Goal: Information Seeking & Learning: Learn about a topic

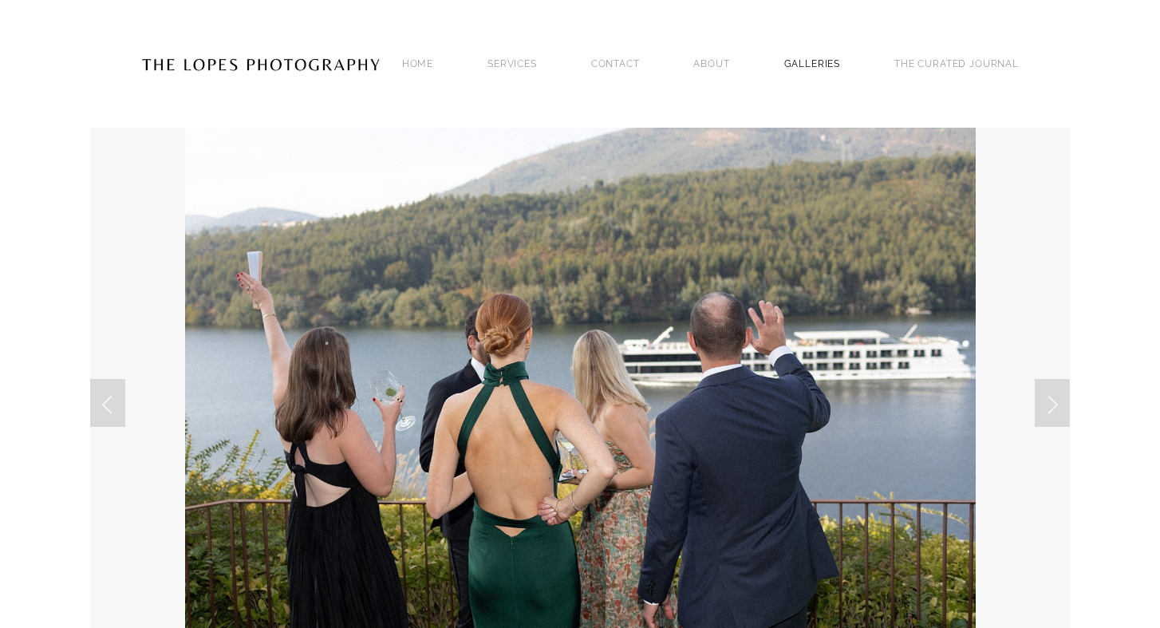
click at [824, 60] on link "GALLERIES" at bounding box center [812, 64] width 57 height 22
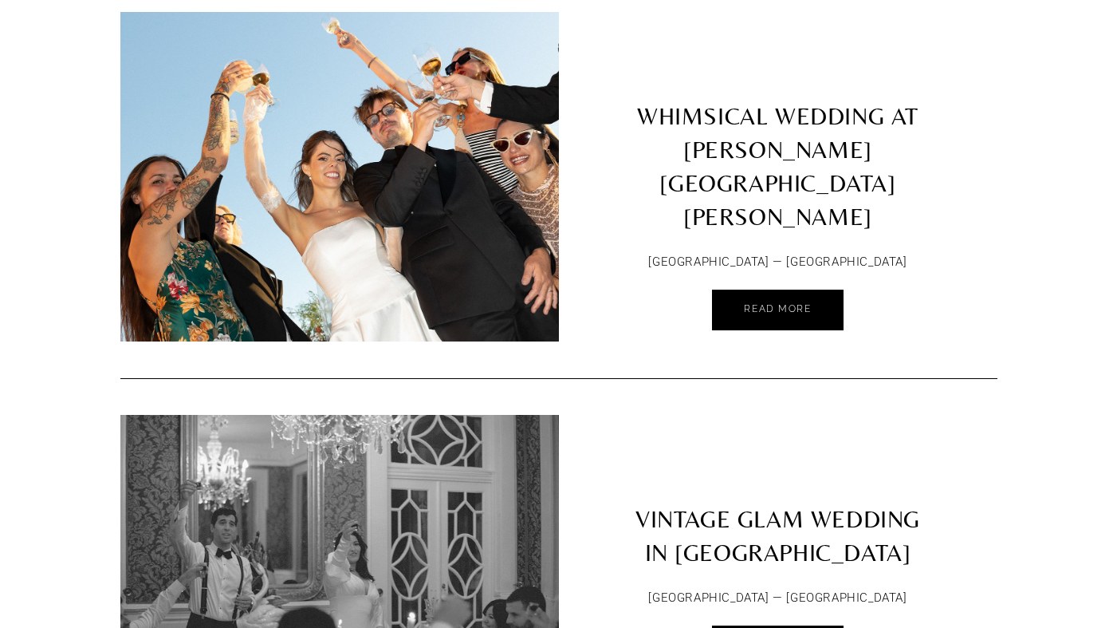
scroll to position [201, 0]
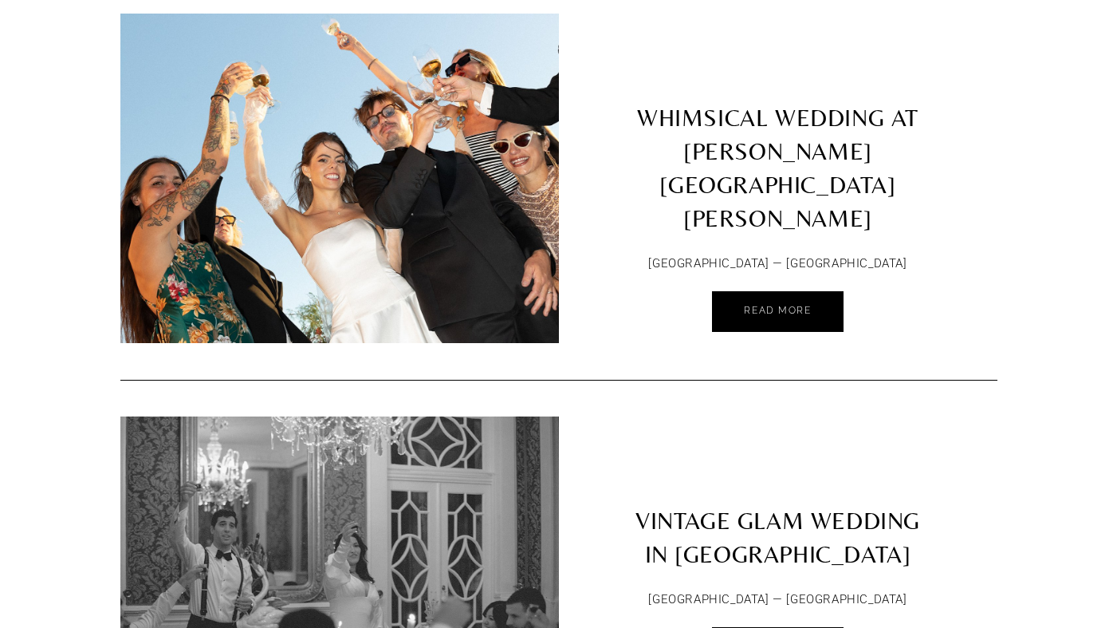
click at [472, 249] on img at bounding box center [340, 178] width 496 height 329
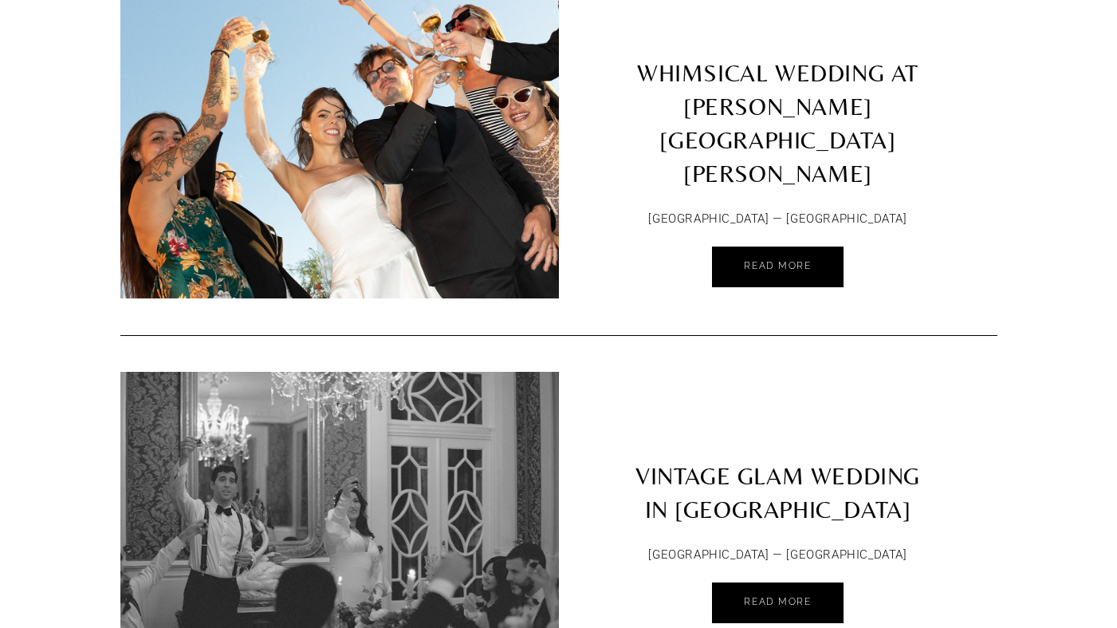
scroll to position [242, 0]
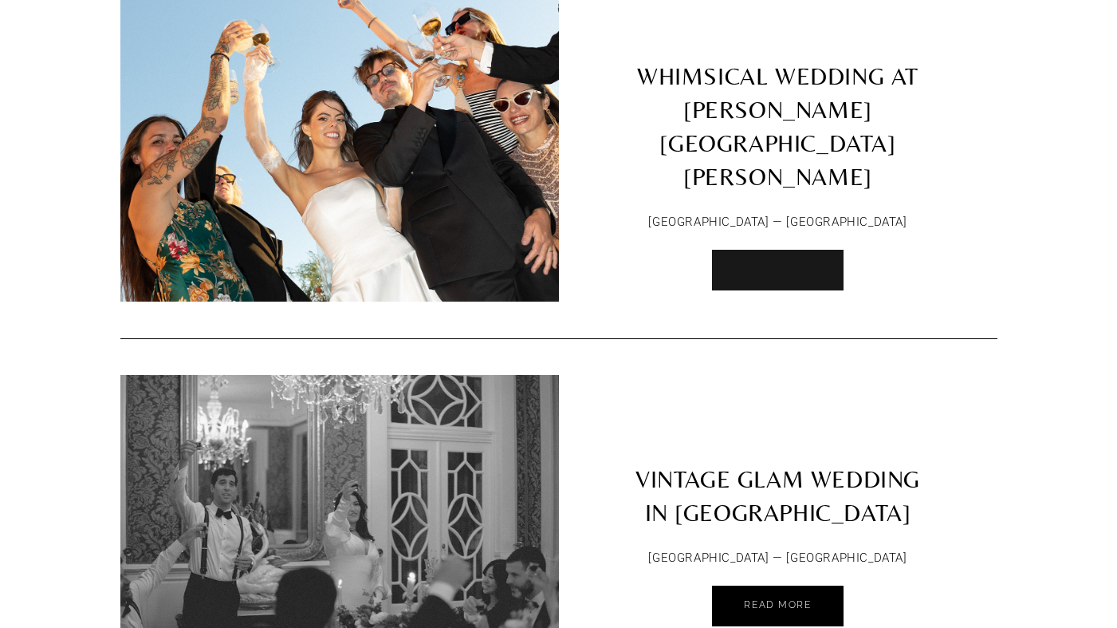
click at [755, 252] on link "Read More" at bounding box center [777, 270] width 131 height 41
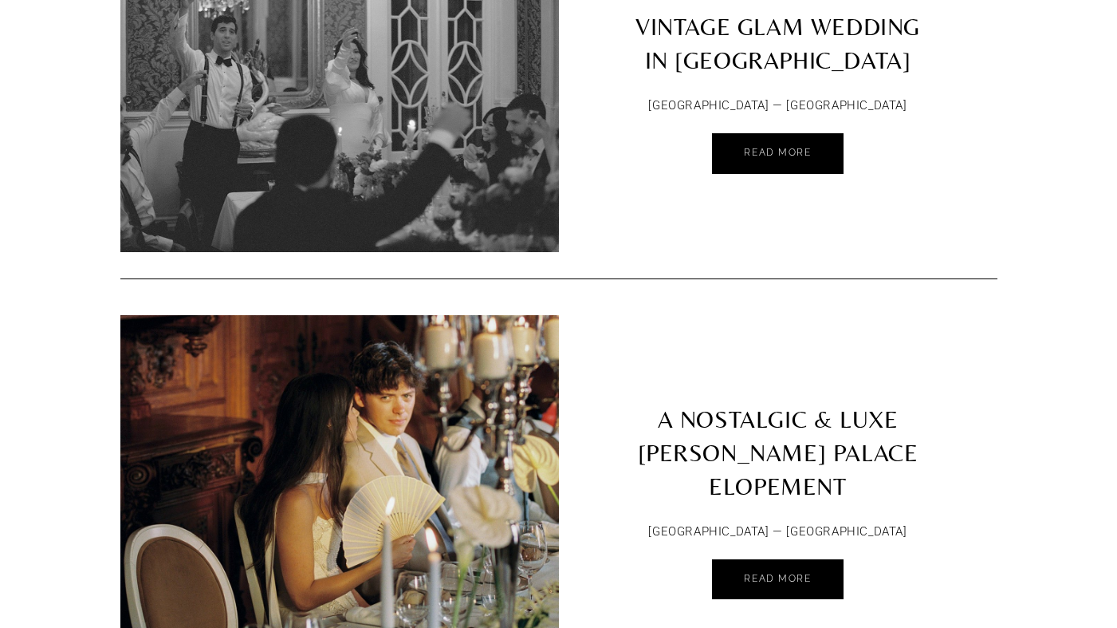
scroll to position [710, 0]
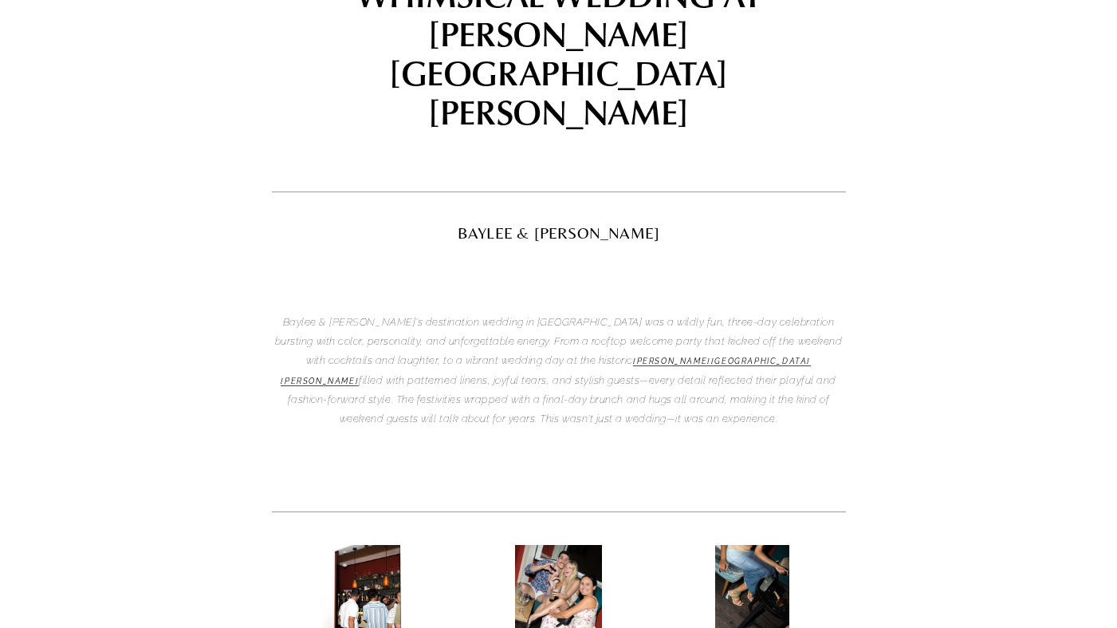
scroll to position [270, 0]
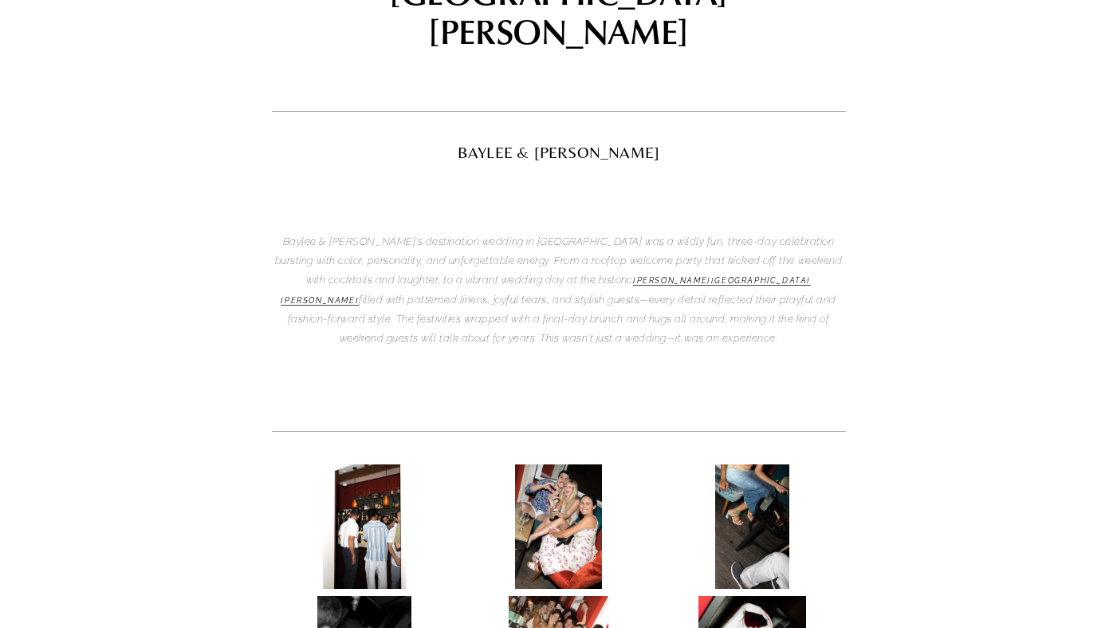
click at [350, 464] on img at bounding box center [365, 526] width 84 height 124
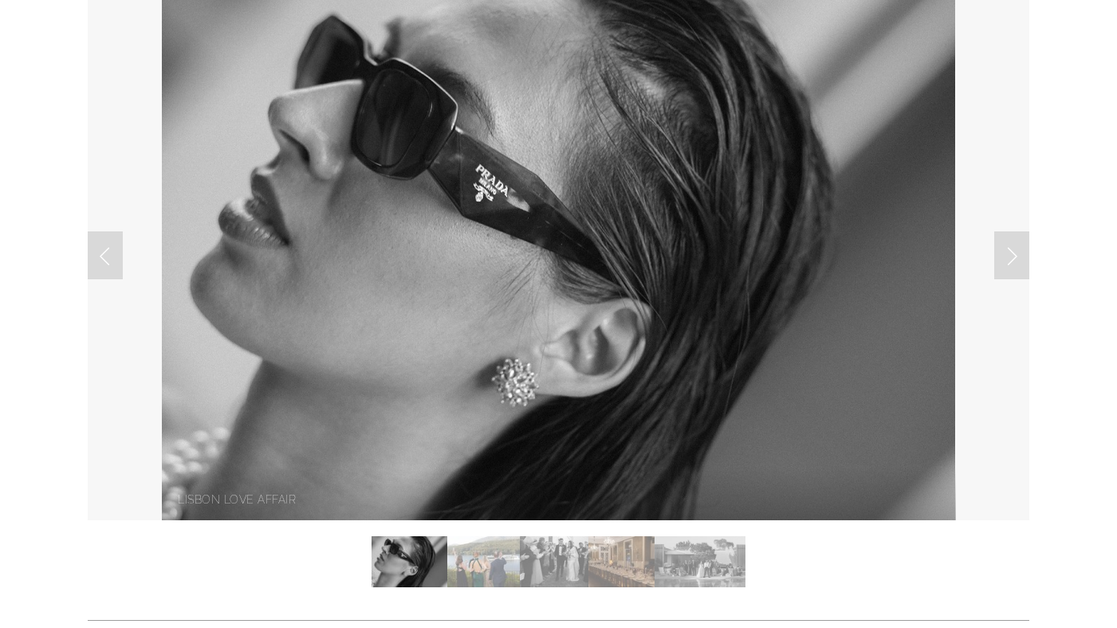
scroll to position [138, 0]
click at [1026, 253] on link "Next Slide" at bounding box center [1012, 255] width 35 height 48
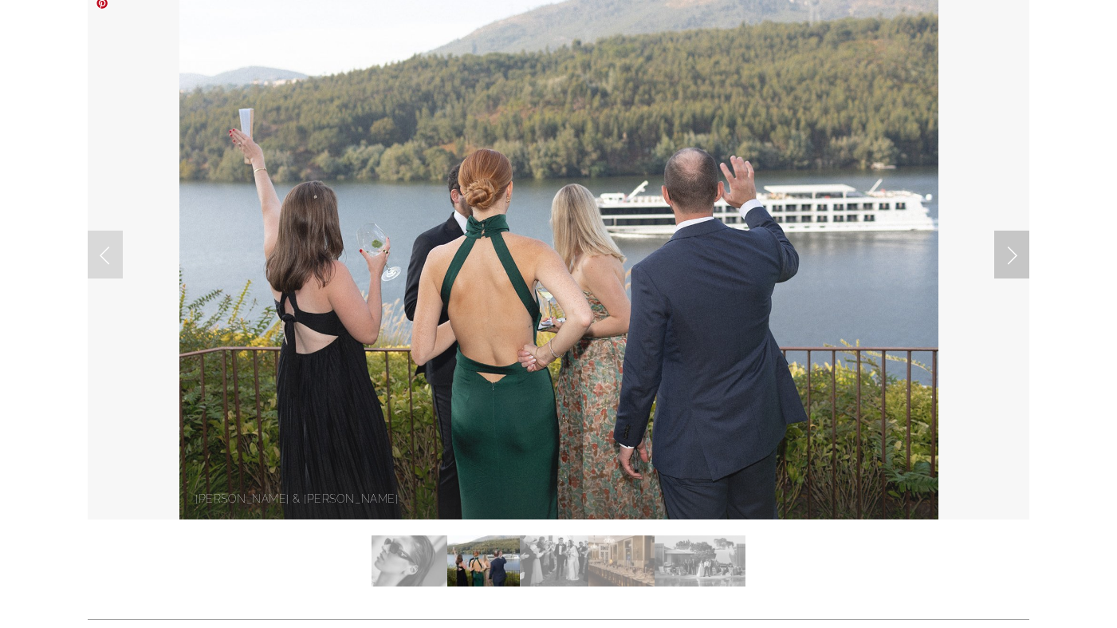
click at [1026, 253] on link "Next Slide" at bounding box center [1012, 255] width 35 height 48
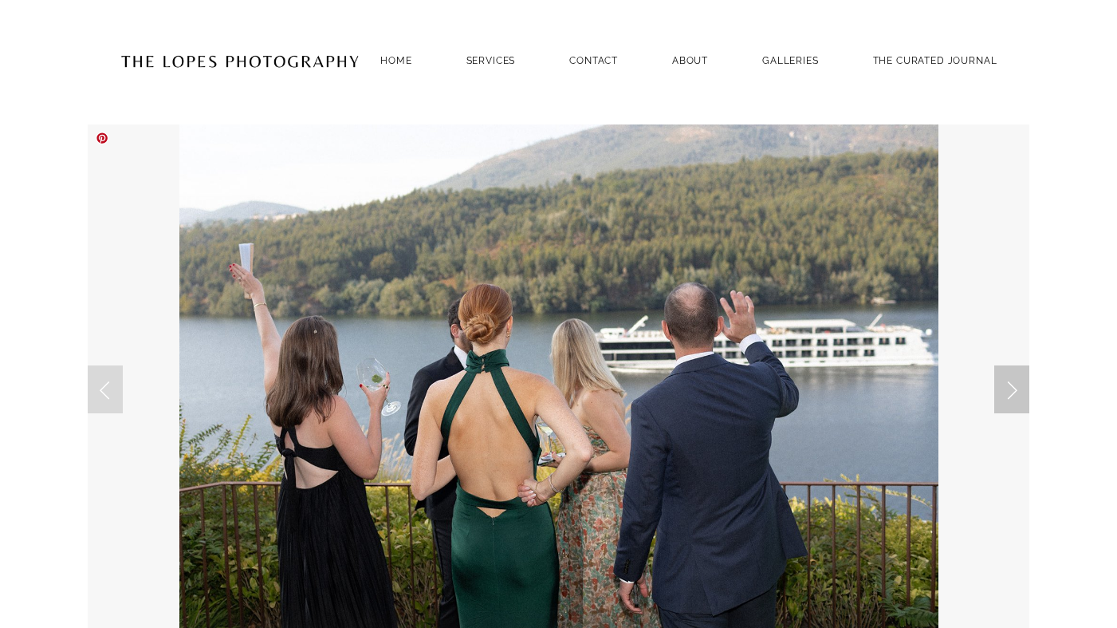
scroll to position [0, 0]
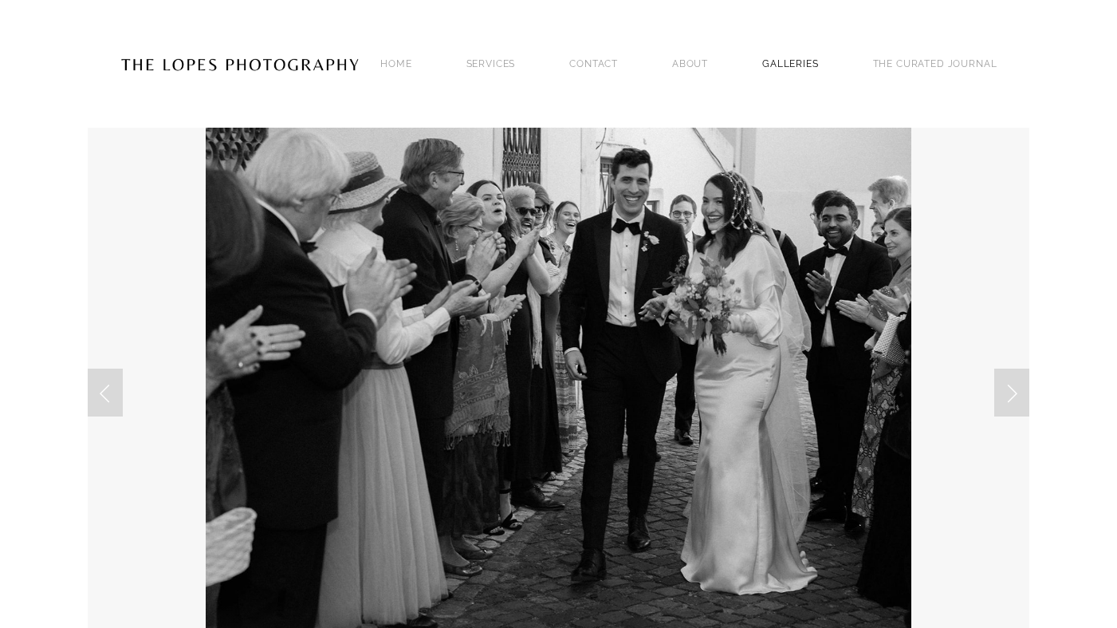
click at [819, 53] on link "GALLERIES" at bounding box center [790, 64] width 57 height 22
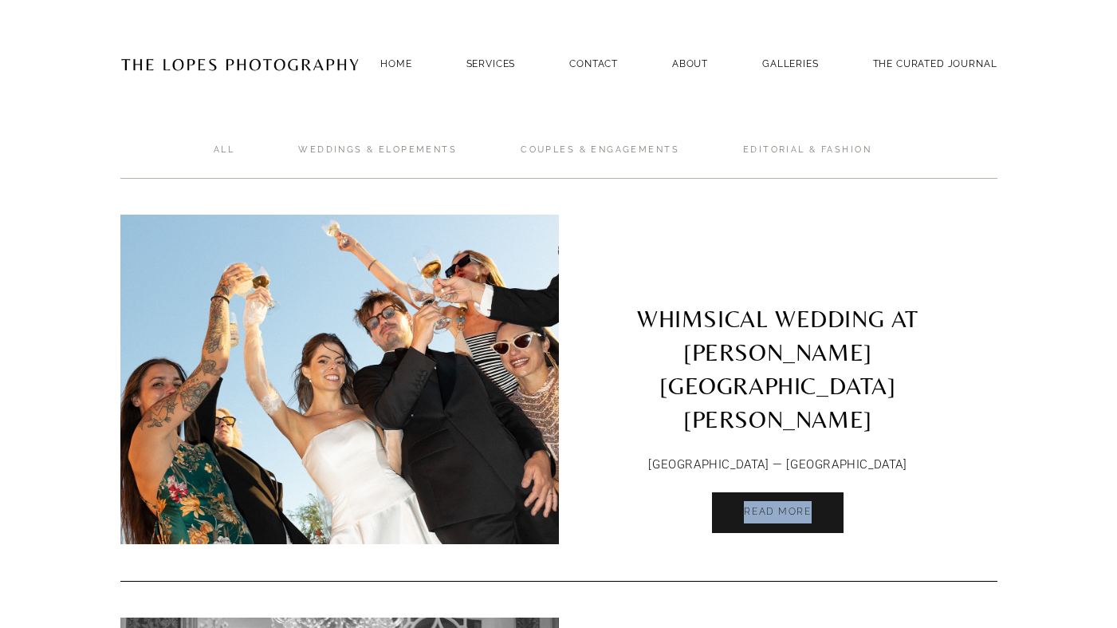
click at [738, 492] on link "Read More" at bounding box center [777, 512] width 131 height 41
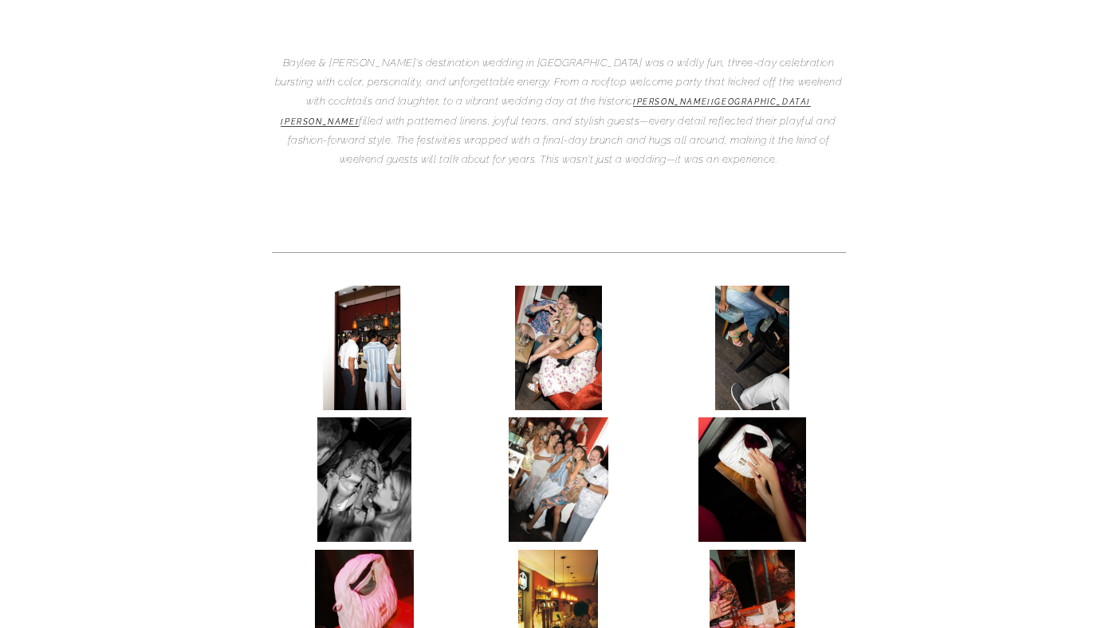
scroll to position [451, 0]
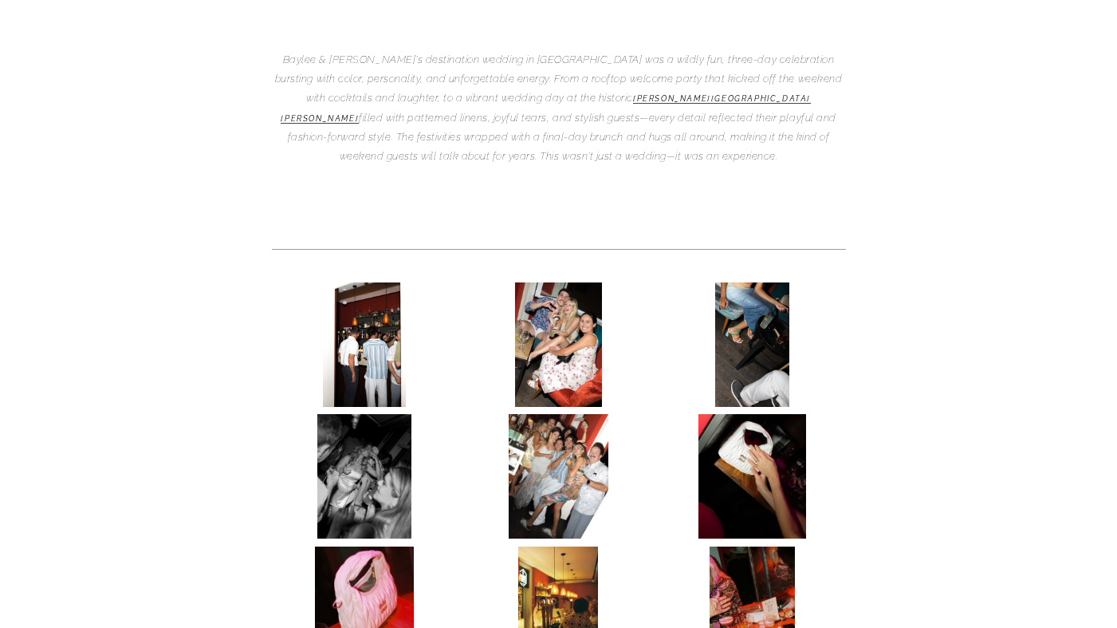
click at [375, 282] on img at bounding box center [365, 344] width 84 height 124
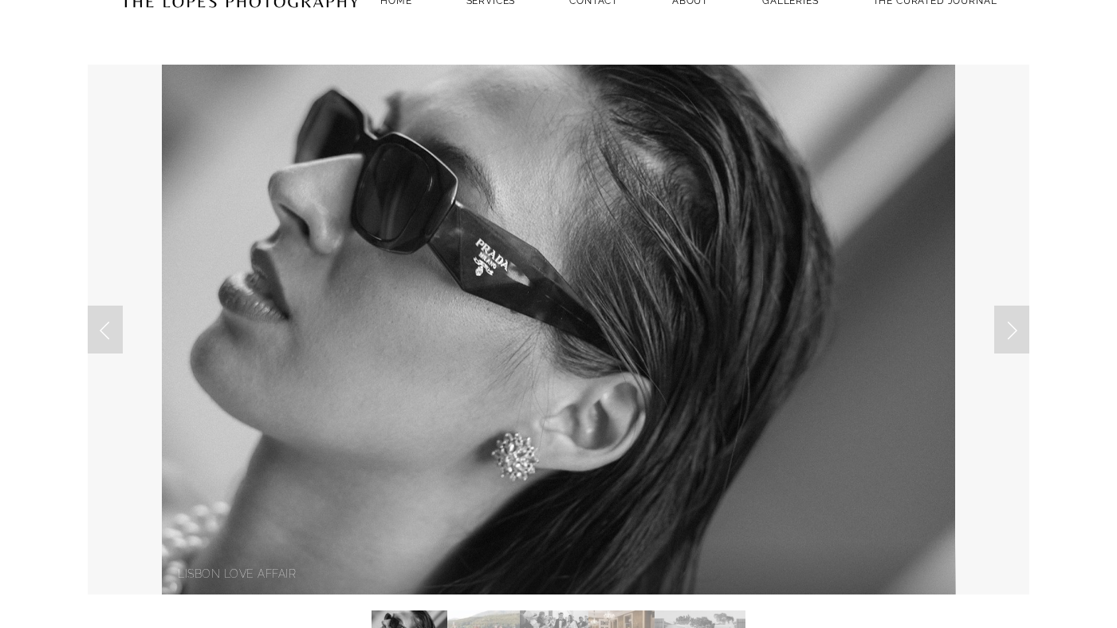
scroll to position [68, 0]
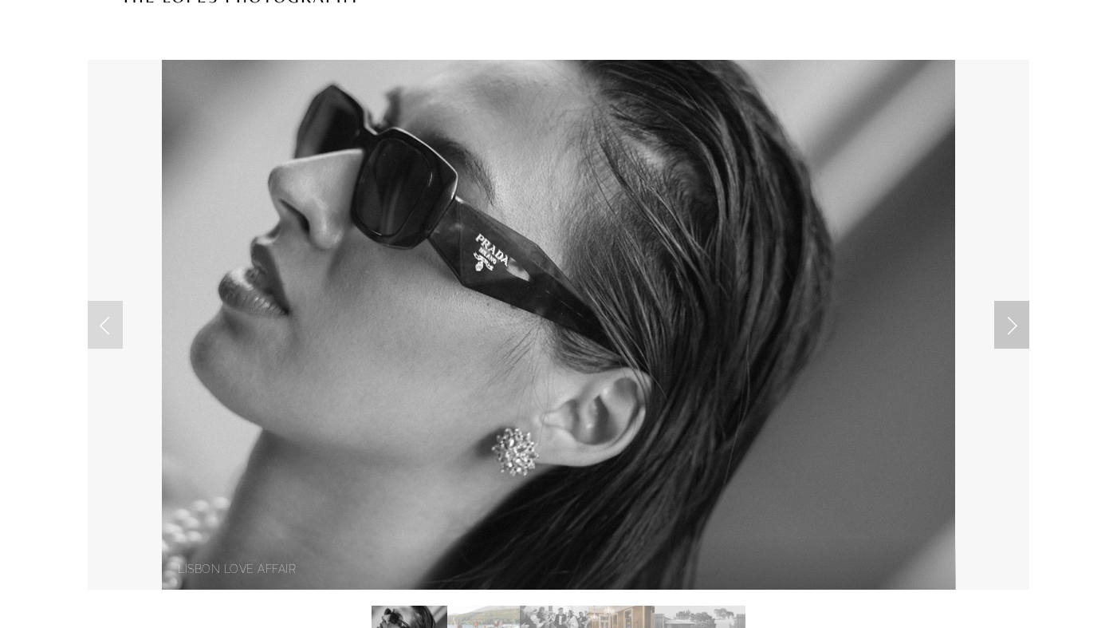
click at [1019, 333] on link "Next Slide" at bounding box center [1012, 325] width 35 height 48
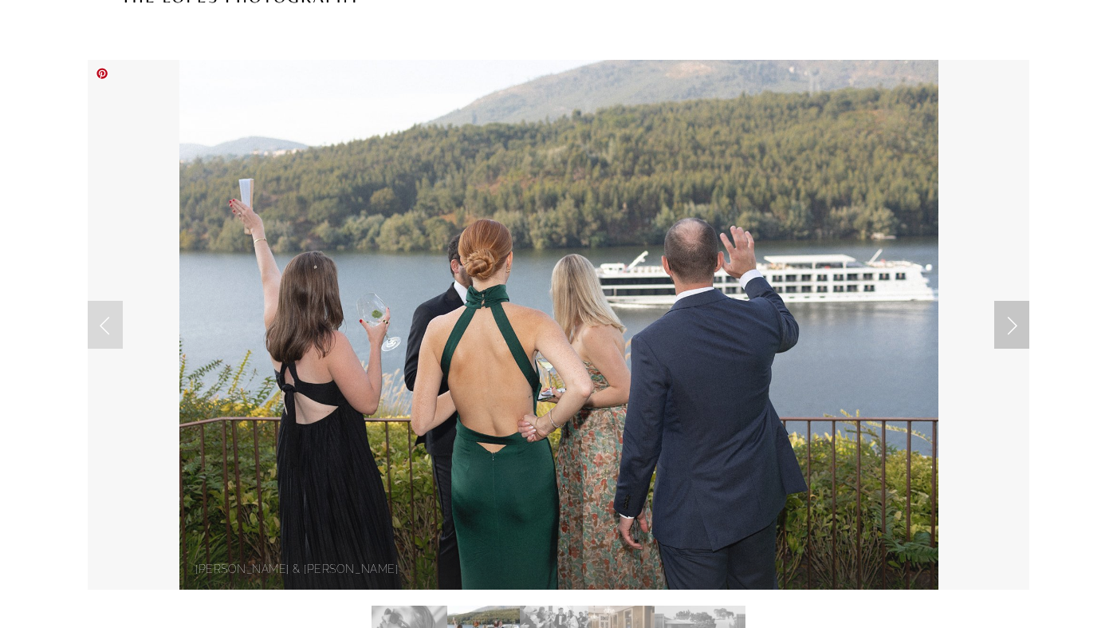
click at [1019, 332] on link "Next Slide" at bounding box center [1012, 325] width 35 height 48
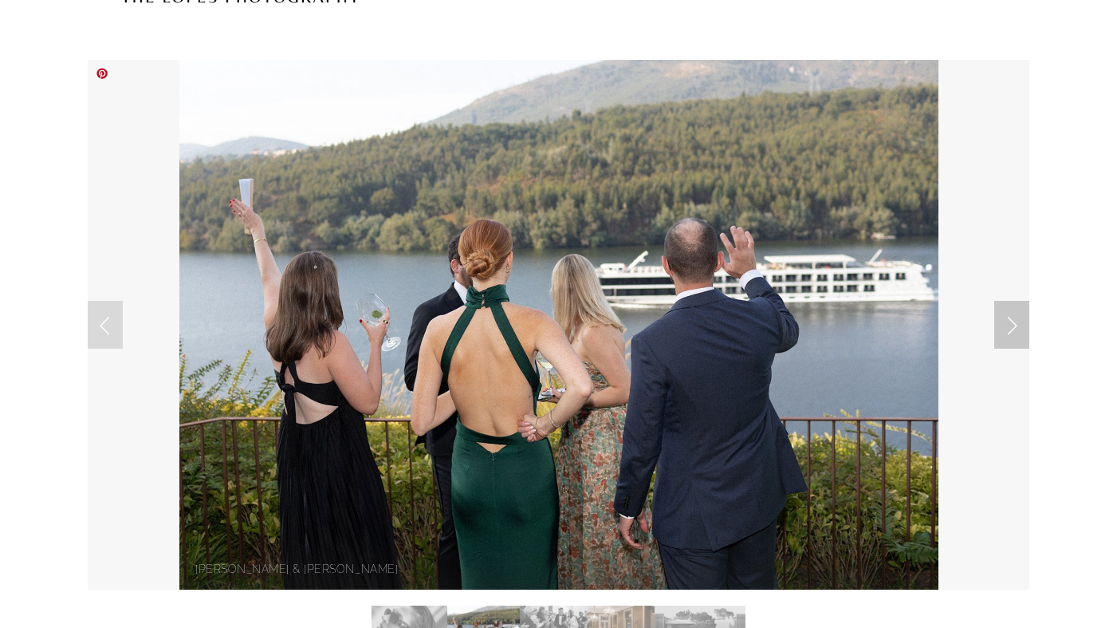
click at [1001, 329] on link "Next Slide" at bounding box center [1012, 325] width 35 height 48
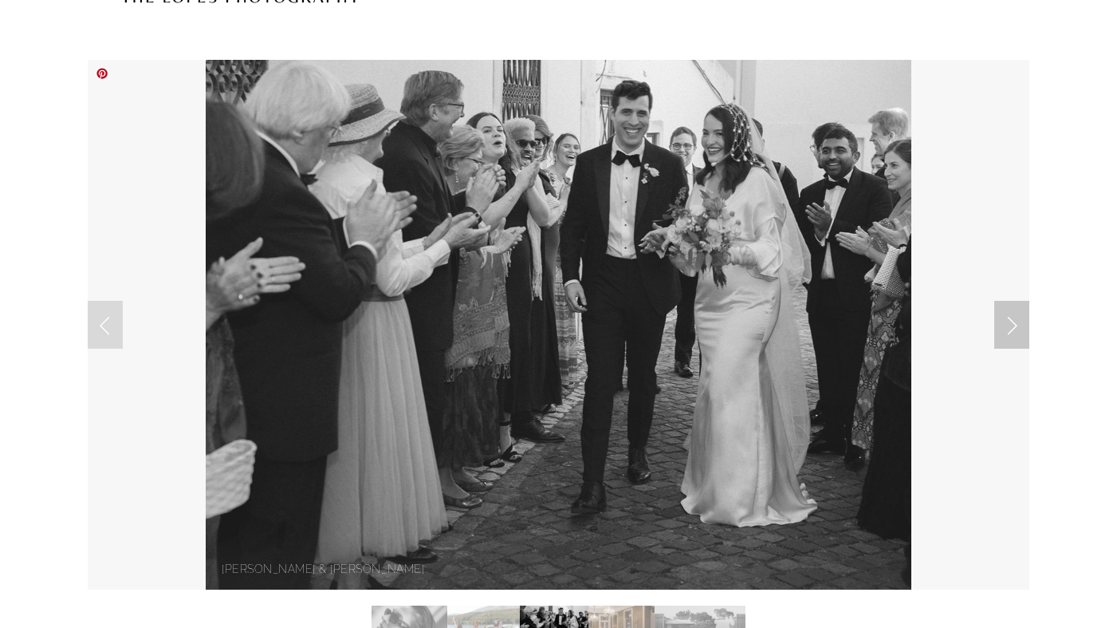
click at [1001, 329] on link "Next Slide" at bounding box center [1012, 325] width 35 height 48
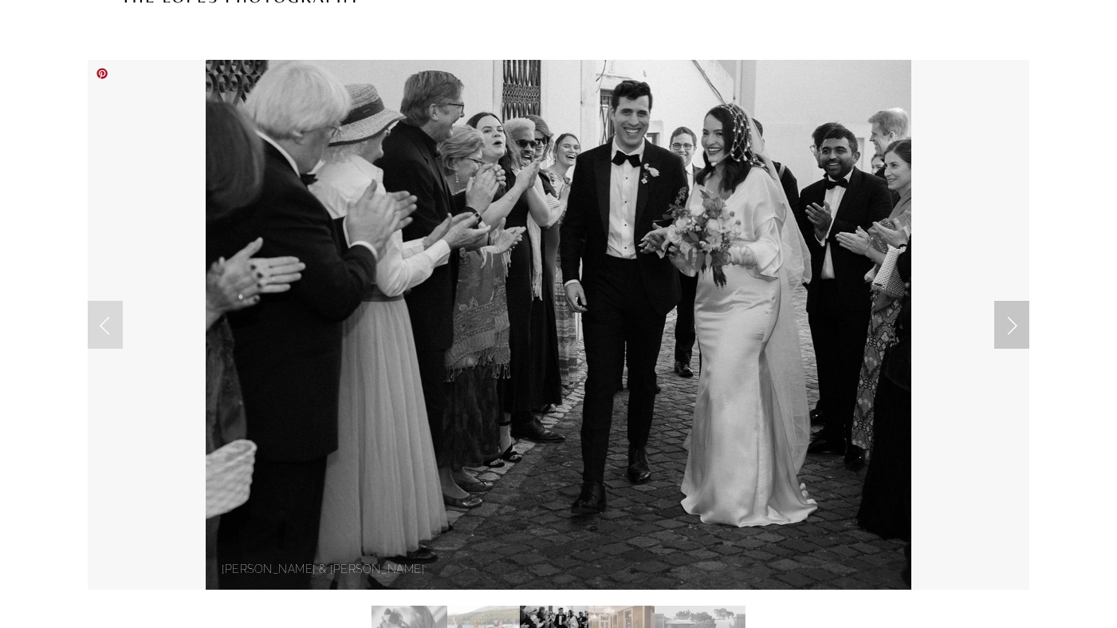
click at [1001, 329] on link "Next Slide" at bounding box center [1012, 325] width 35 height 48
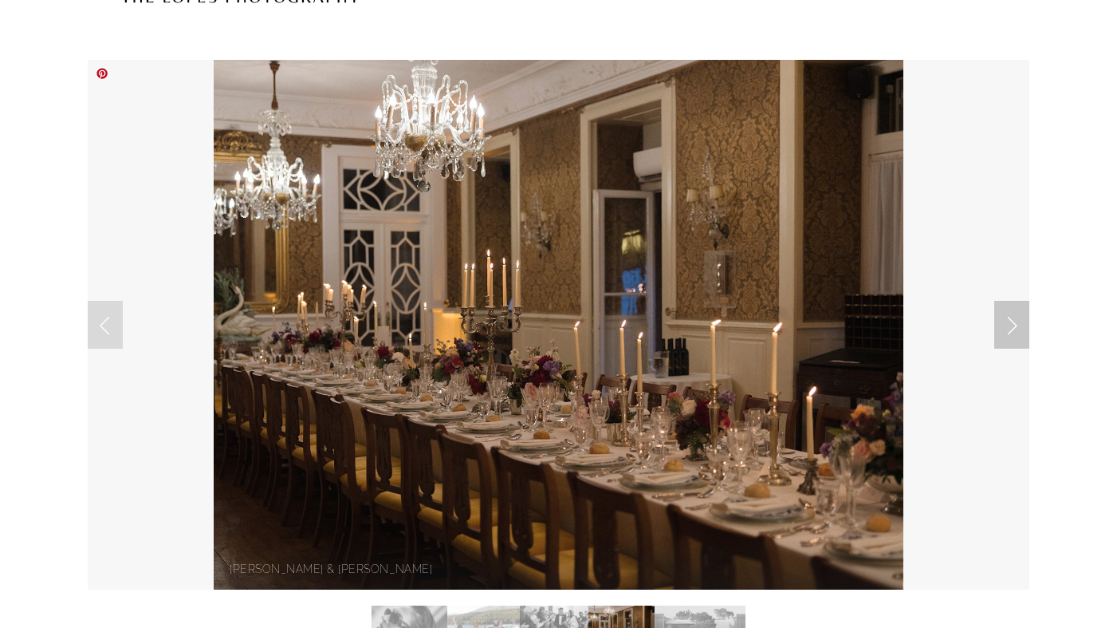
click at [1001, 329] on link "Next Slide" at bounding box center [1012, 325] width 35 height 48
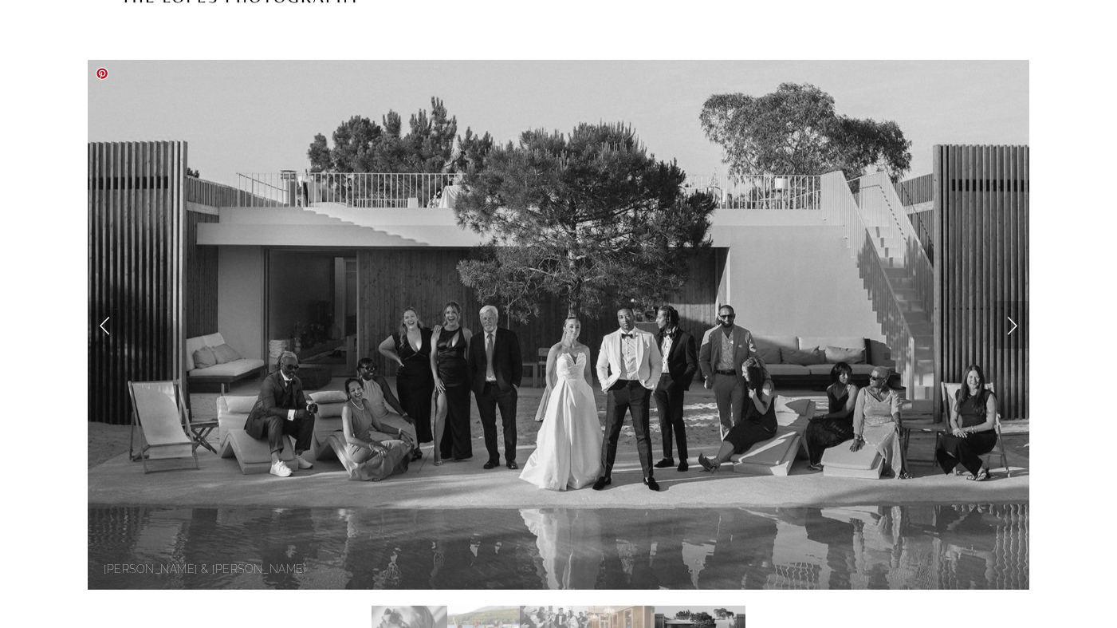
click at [1001, 329] on link "Next Slide" at bounding box center [1012, 325] width 35 height 48
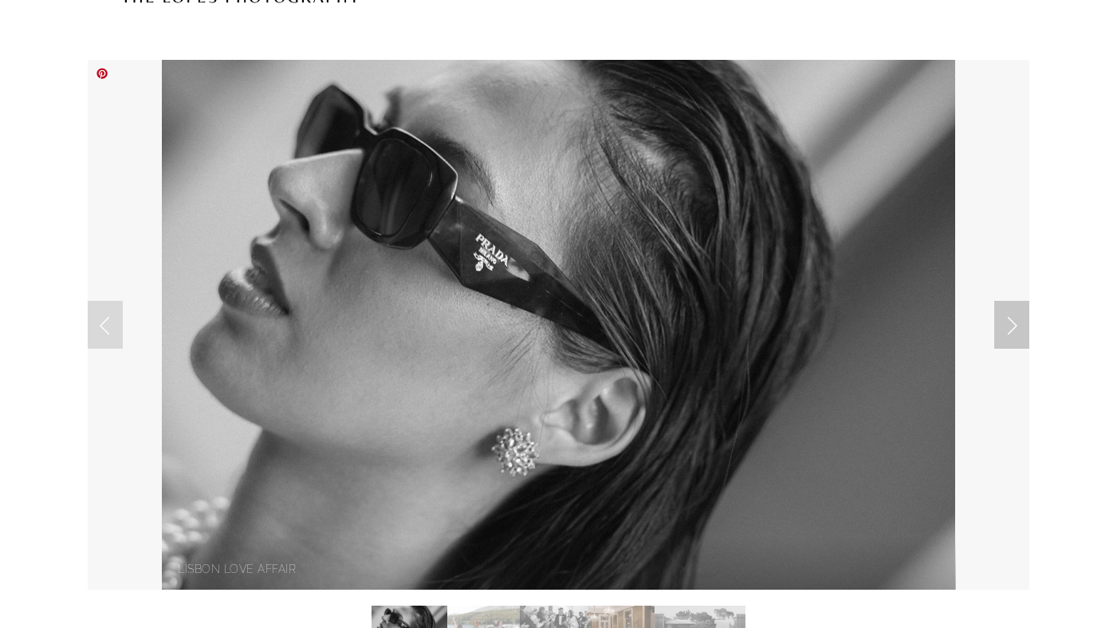
click at [1001, 329] on link "Next Slide" at bounding box center [1012, 325] width 35 height 48
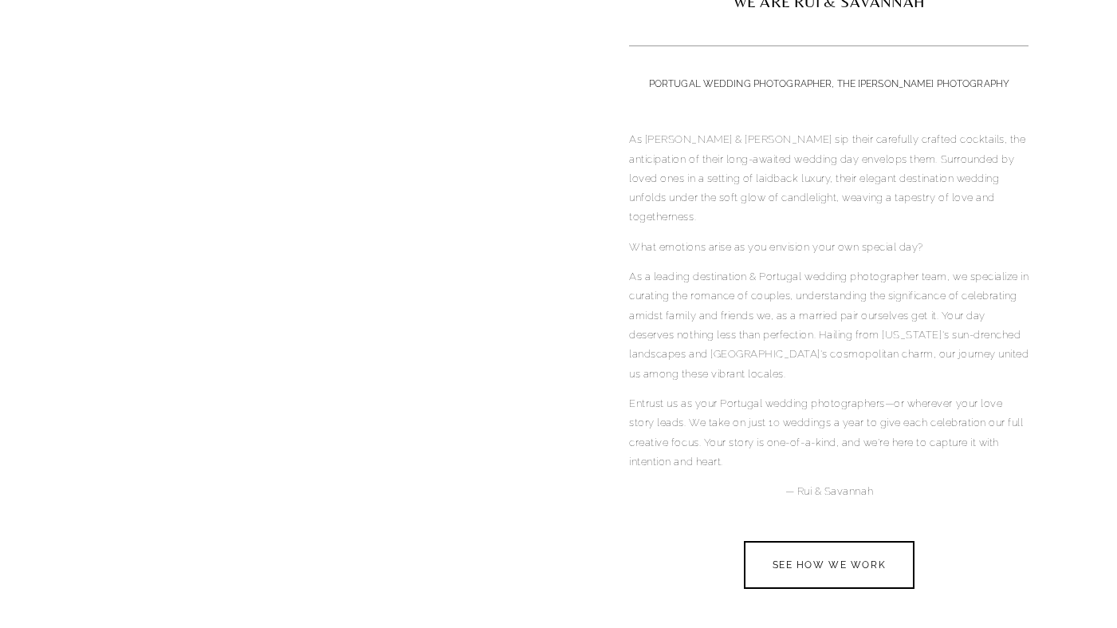
scroll to position [0, 0]
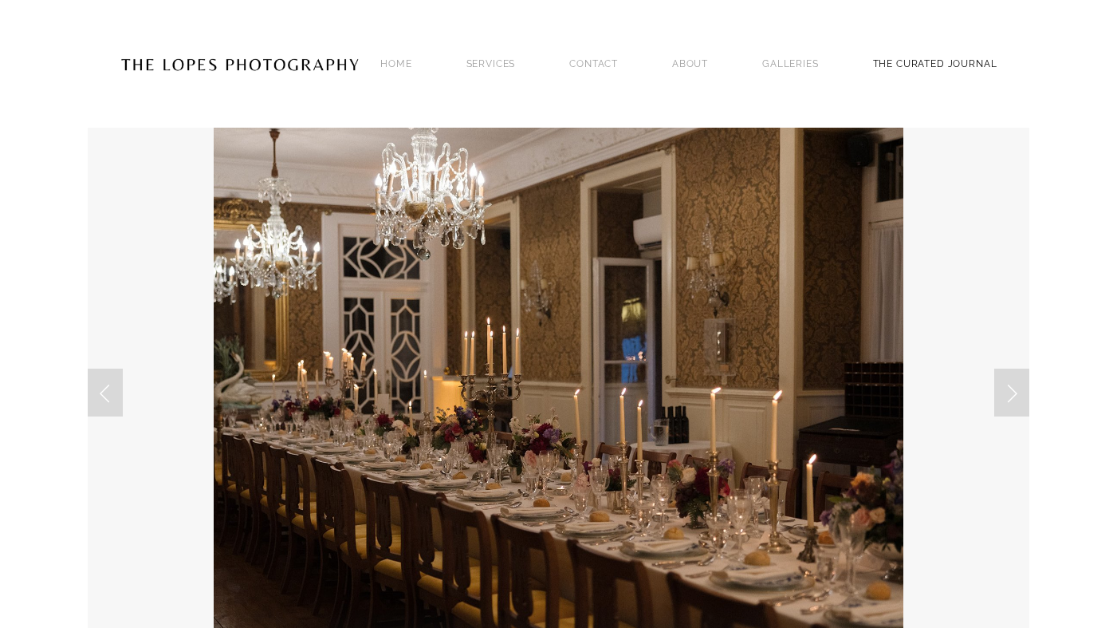
click at [915, 74] on link "THE CURATED JOURNAL" at bounding box center [935, 64] width 124 height 22
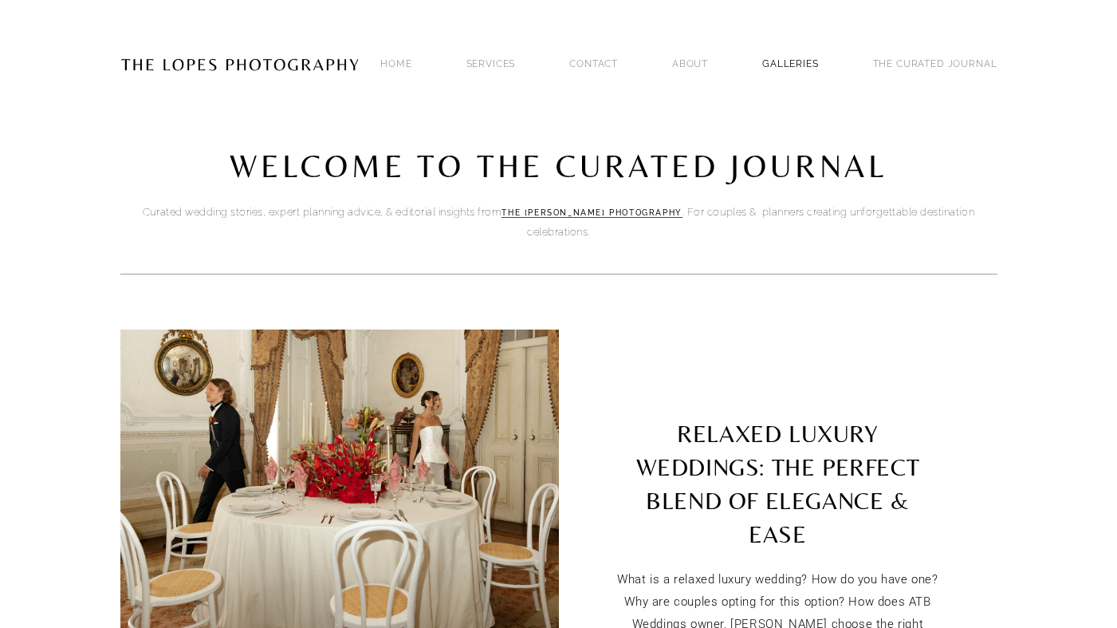
click at [819, 53] on link "GALLERIES" at bounding box center [790, 64] width 57 height 22
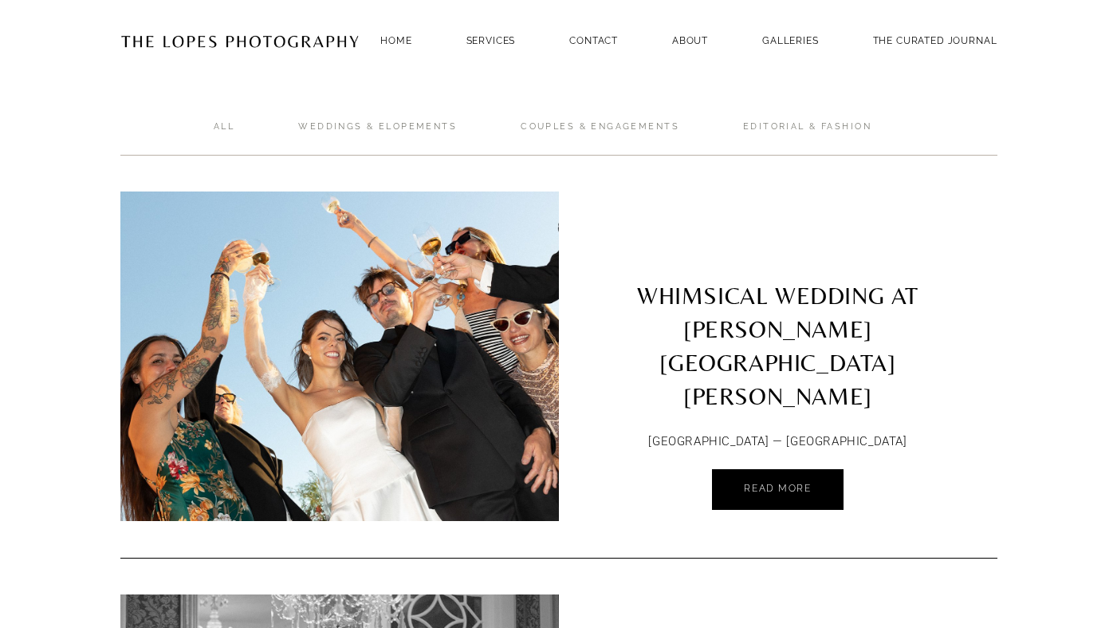
scroll to position [28, 0]
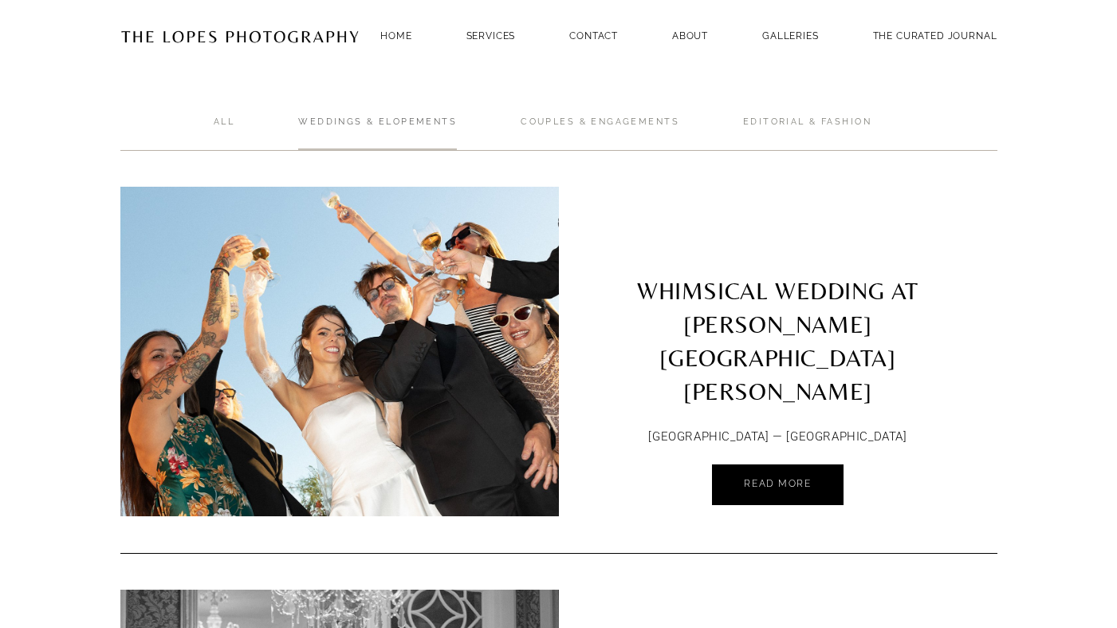
click at [432, 120] on link "Weddings & Elopements" at bounding box center [377, 133] width 159 height 35
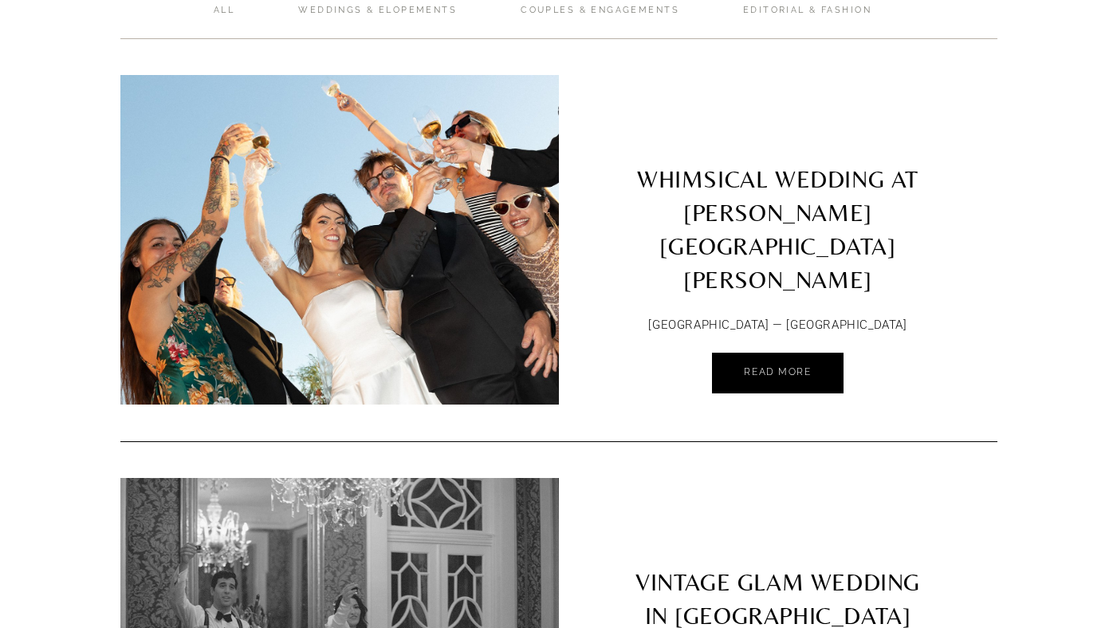
scroll to position [141, 0]
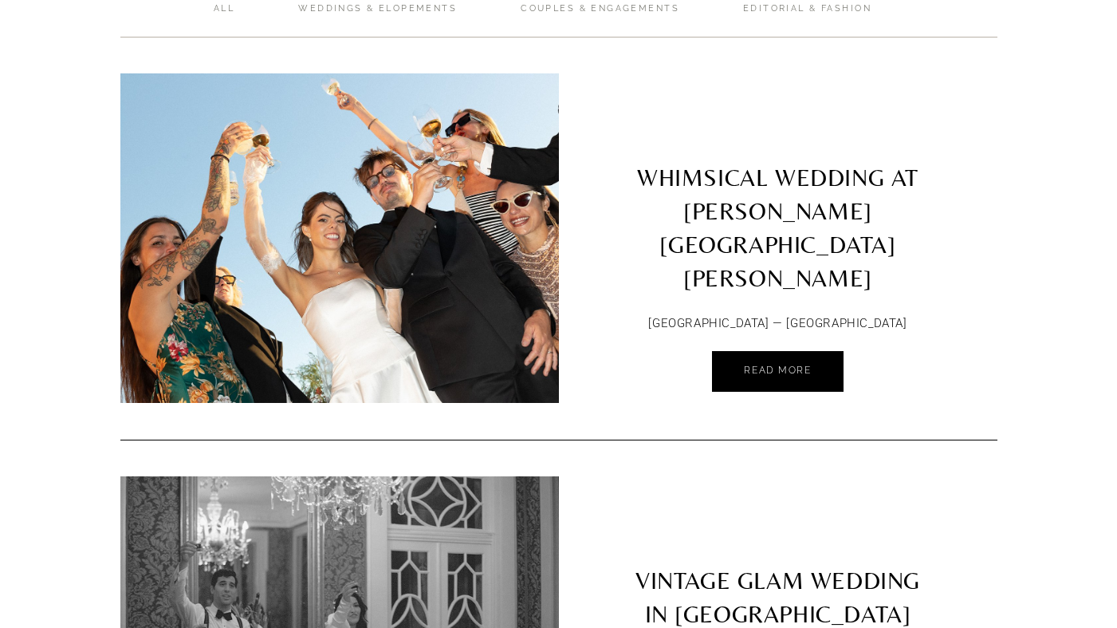
click at [459, 309] on img at bounding box center [340, 237] width 496 height 329
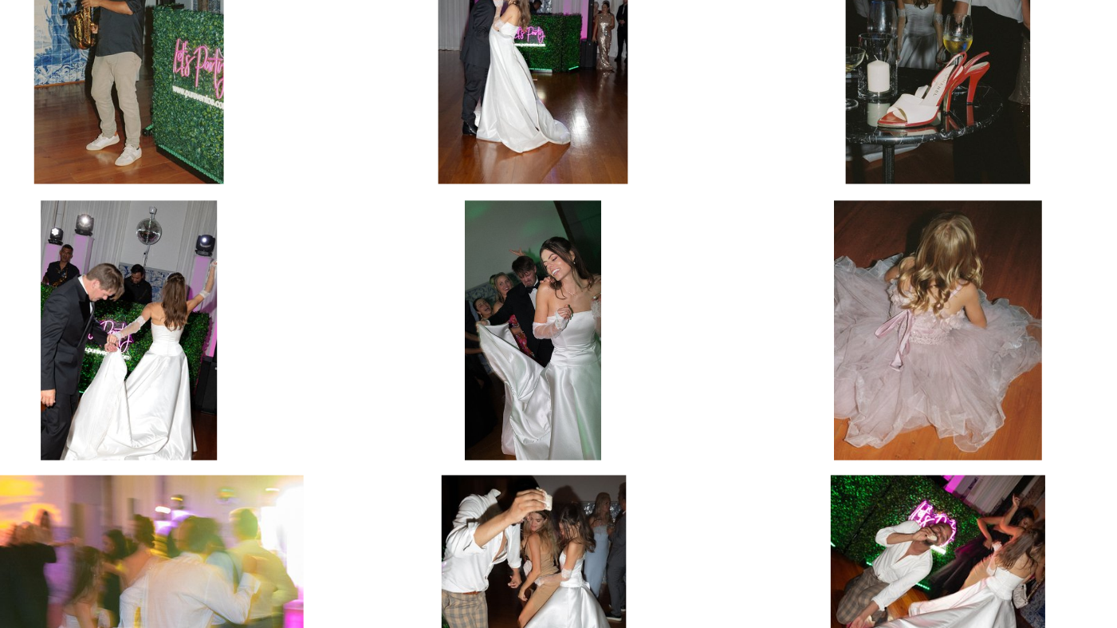
scroll to position [5604, 0]
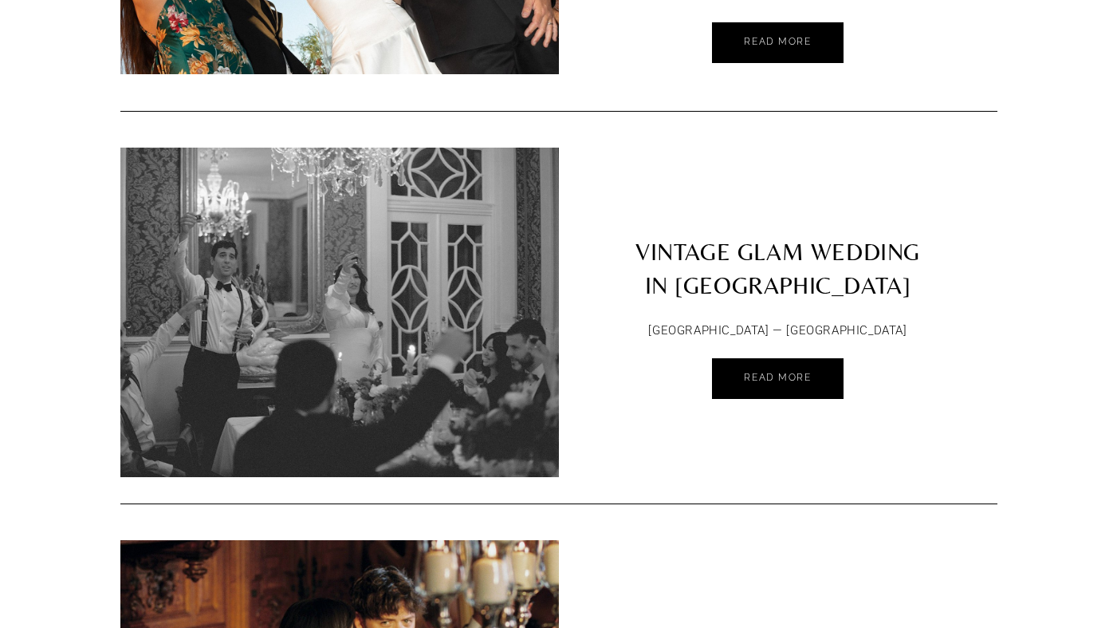
scroll to position [477, 0]
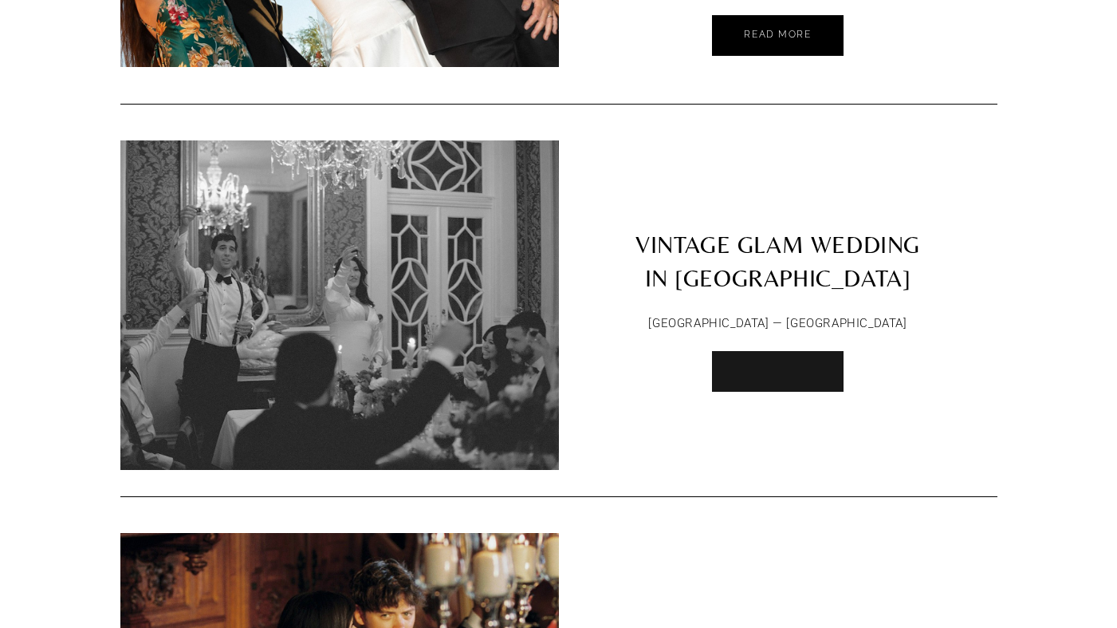
click at [805, 364] on span "Read More" at bounding box center [777, 369] width 67 height 11
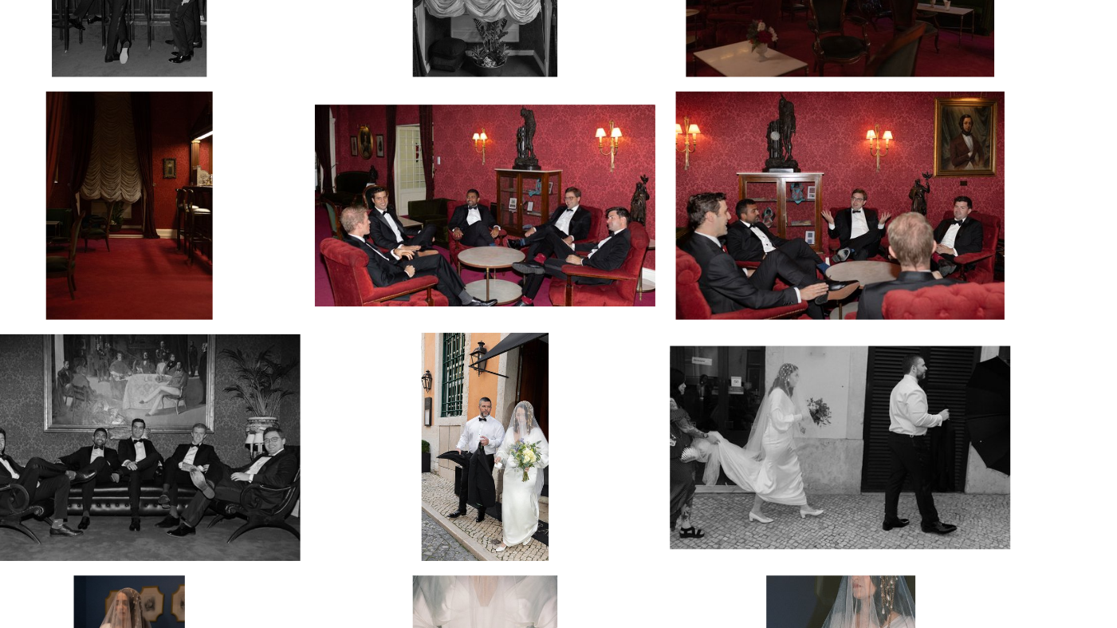
scroll to position [1970, 0]
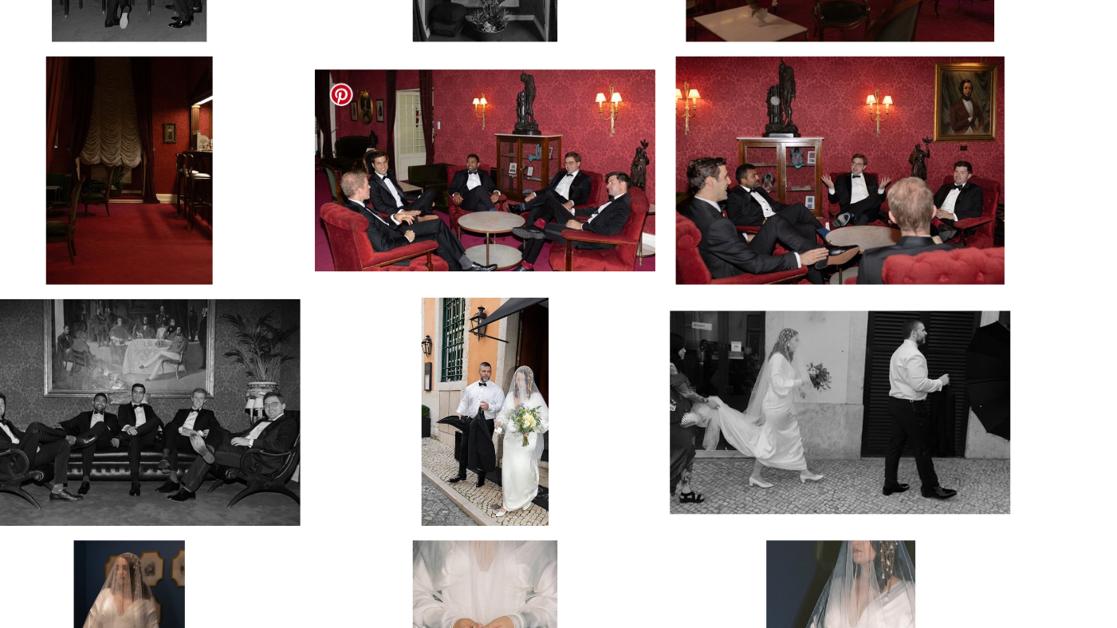
click at [590, 411] on img at bounding box center [559, 378] width 186 height 111
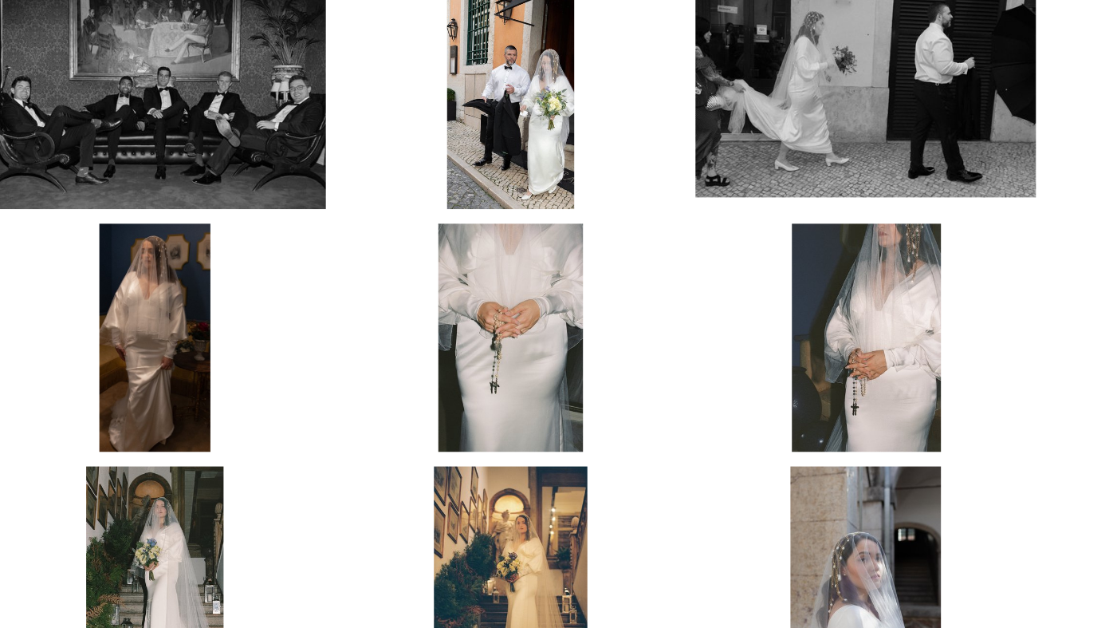
scroll to position [2393, 0]
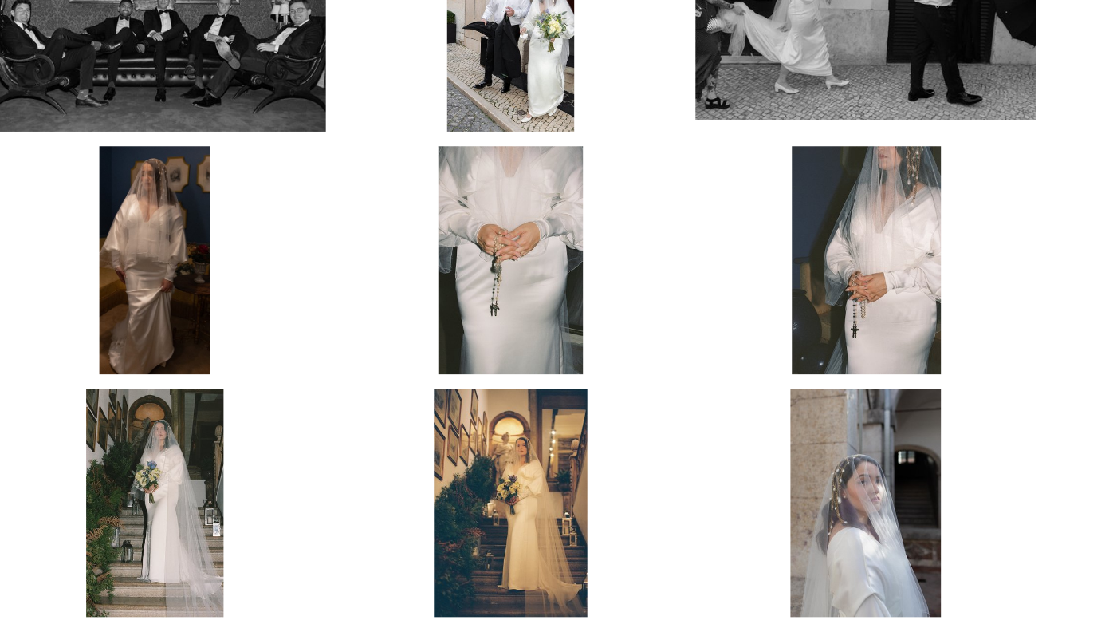
click at [365, 201] on img at bounding box center [364, 219] width 61 height 124
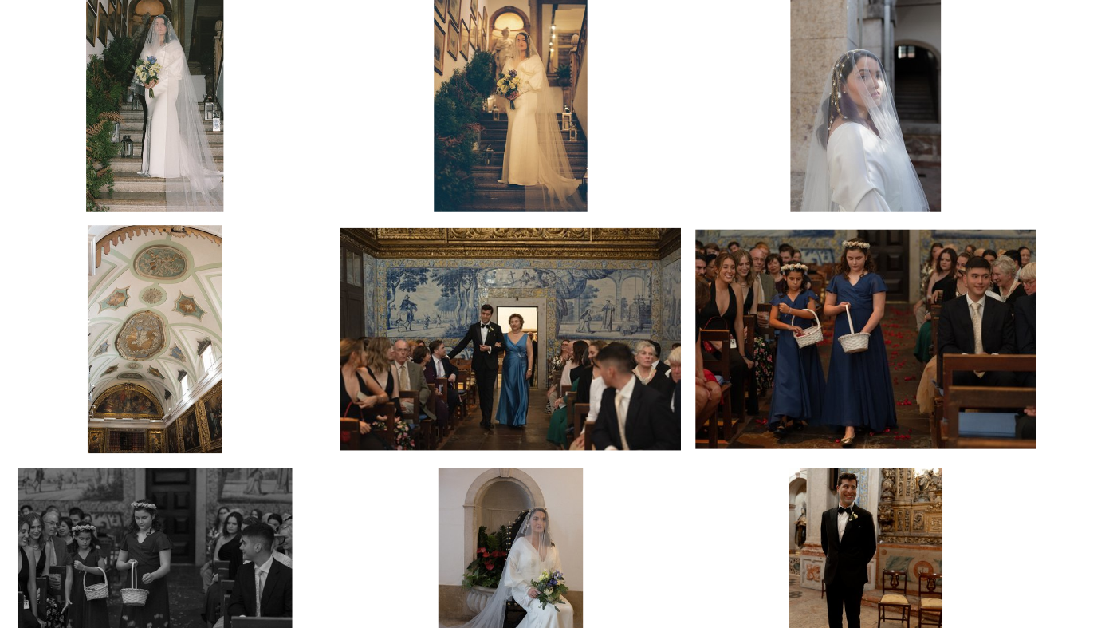
scroll to position [2498, 0]
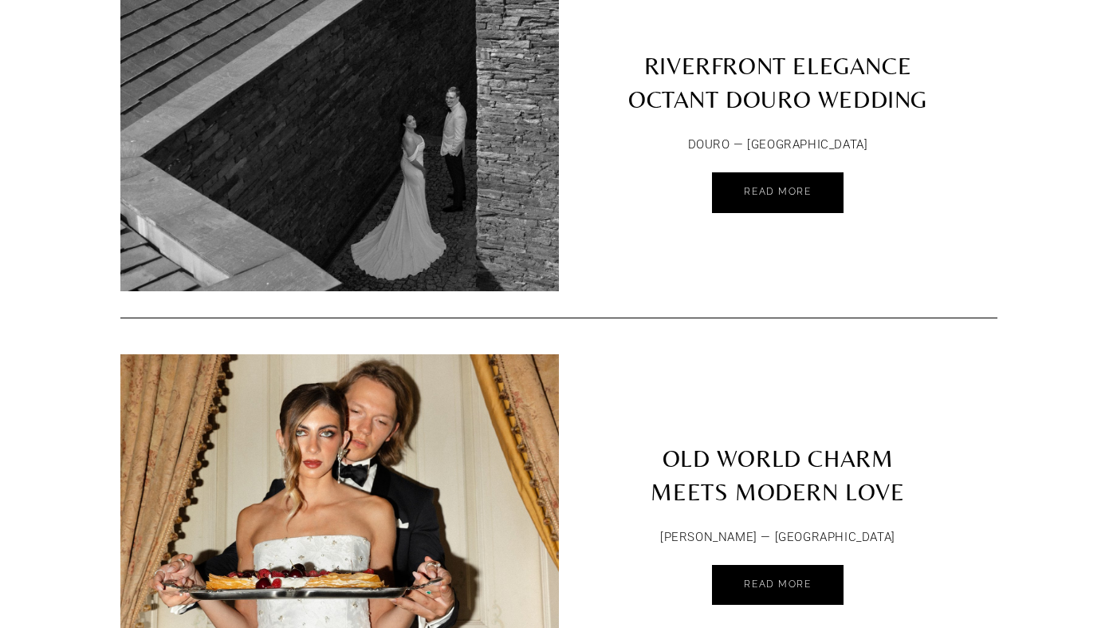
scroll to position [1434, 0]
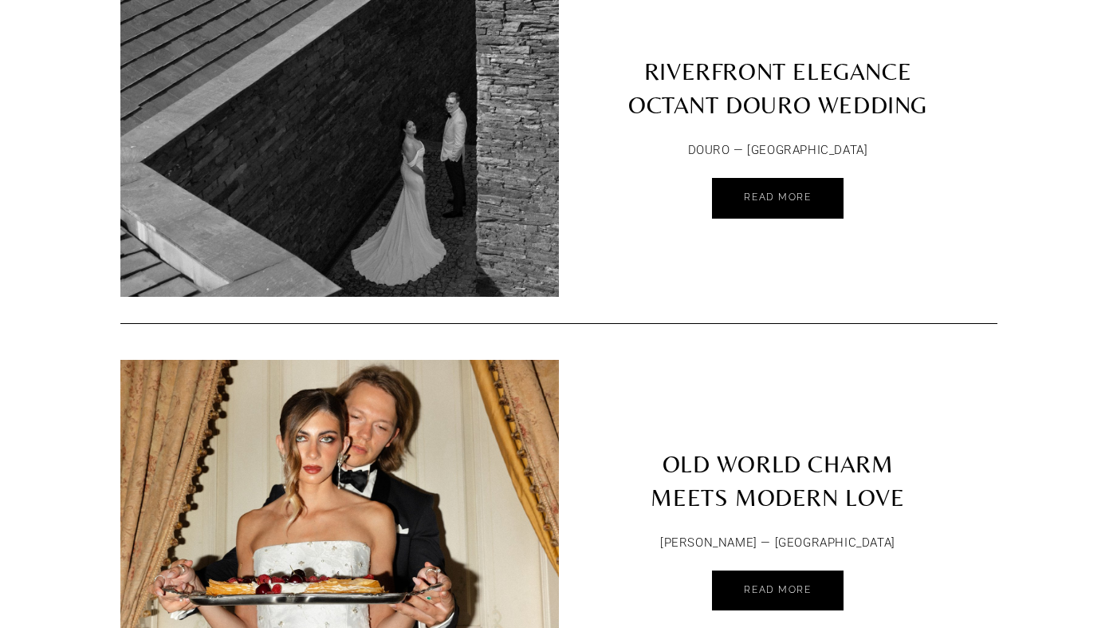
click at [371, 170] on img at bounding box center [339, 62] width 439 height 549
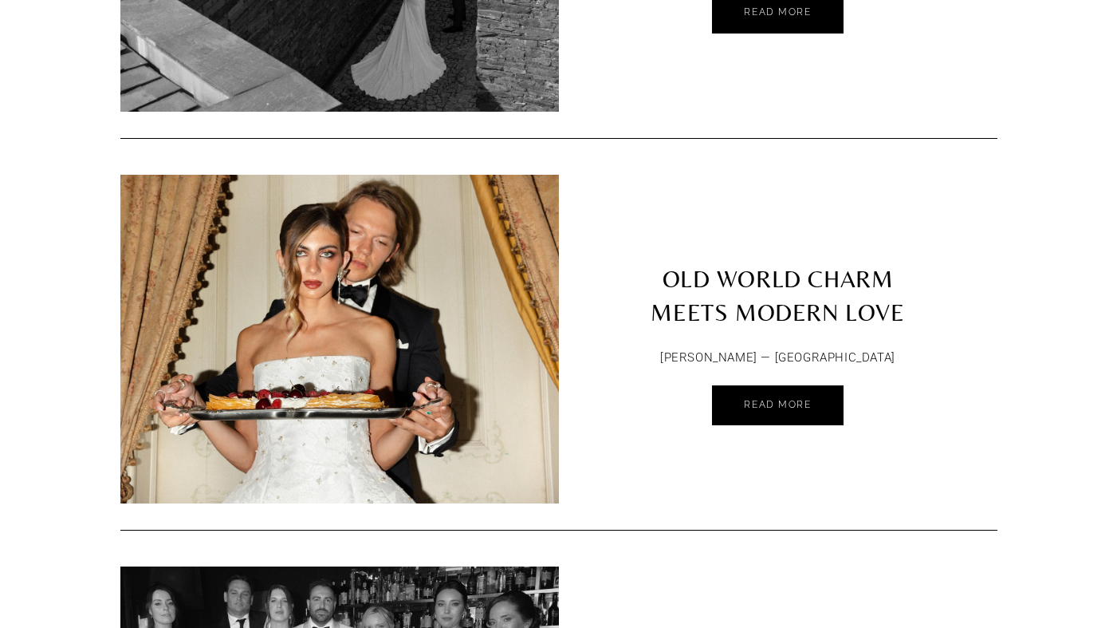
scroll to position [1620, 0]
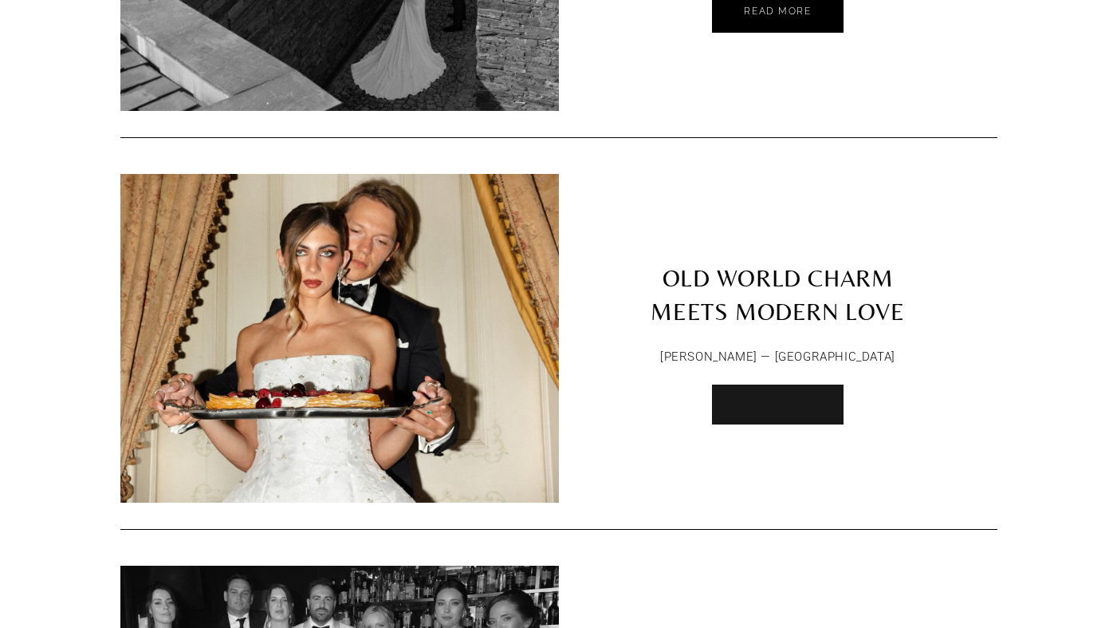
click at [749, 404] on link "Read More" at bounding box center [777, 404] width 131 height 41
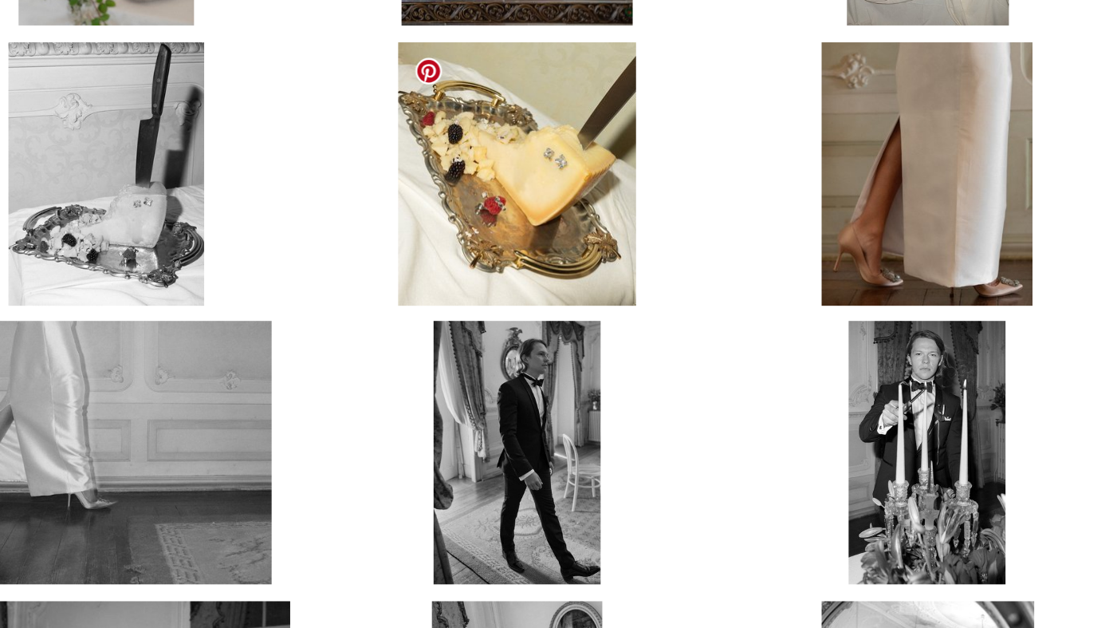
scroll to position [2551, 0]
